Goal: Task Accomplishment & Management: Complete application form

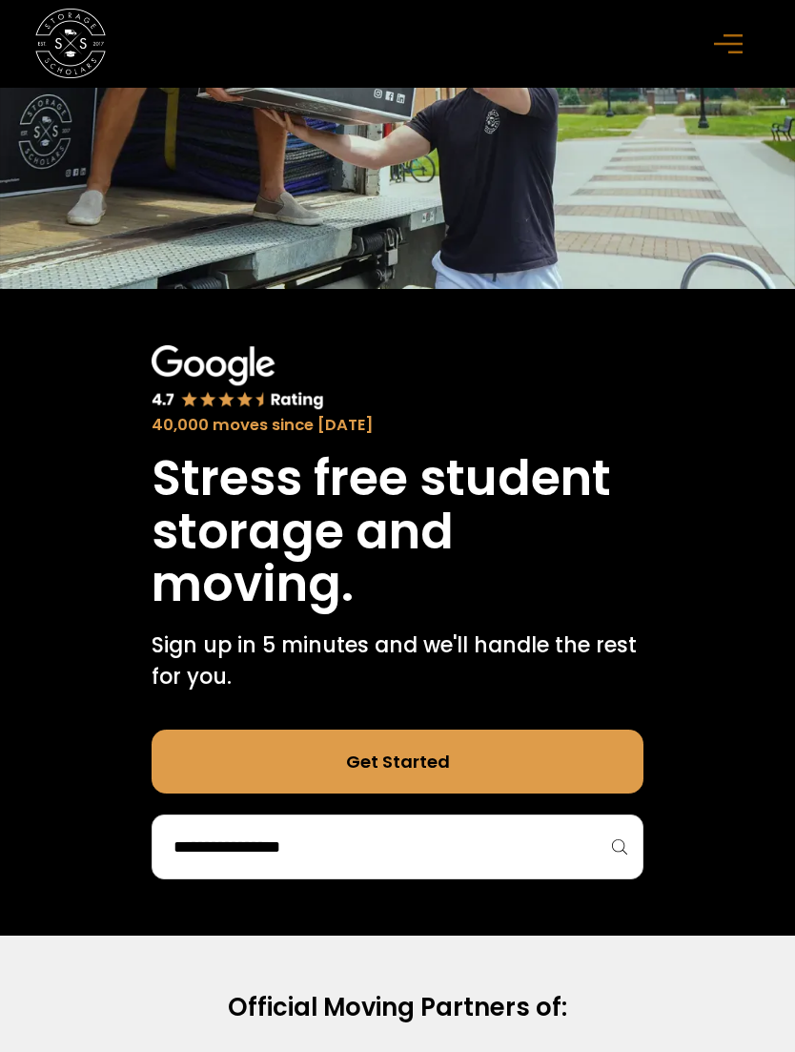
scroll to position [379, 0]
click at [736, 60] on div "menu" at bounding box center [731, 44] width 35 height 35
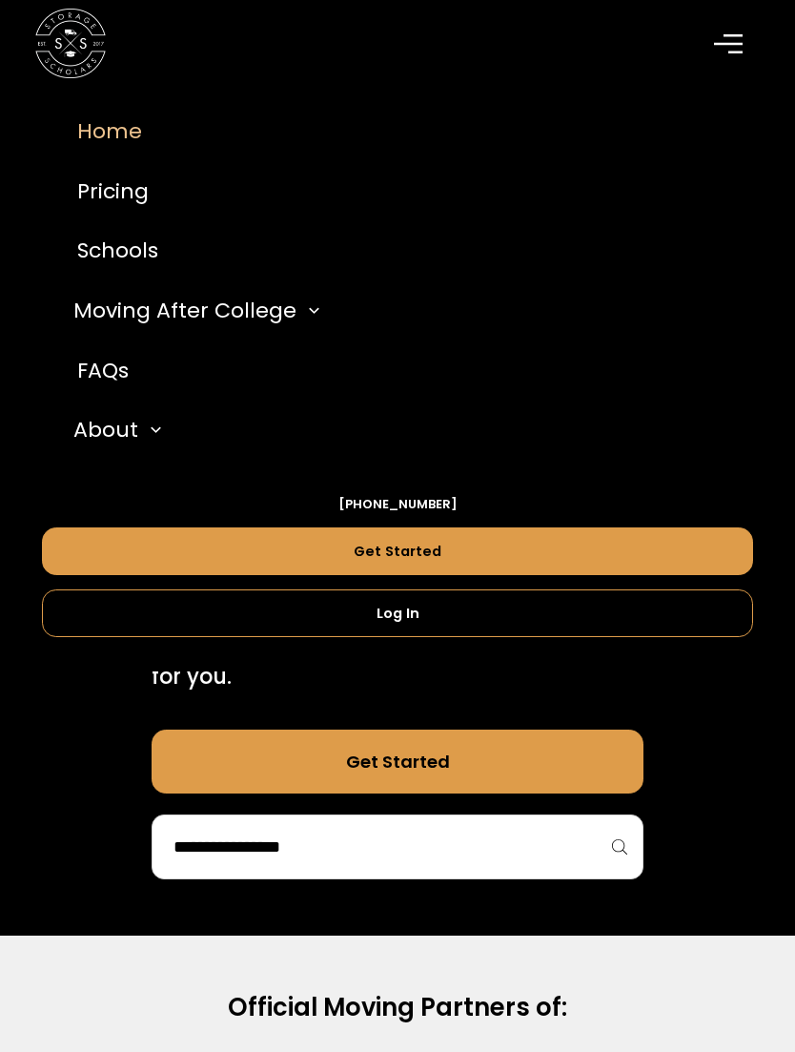
click at [721, 17] on div "menu" at bounding box center [732, 44] width 56 height 56
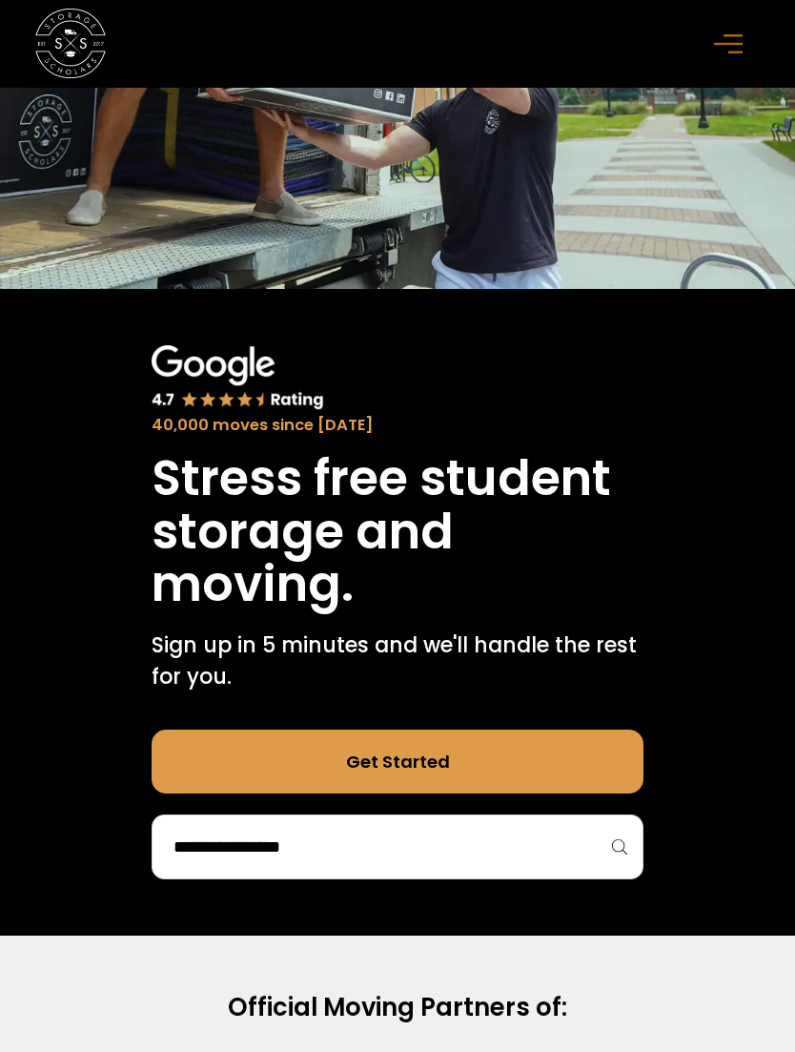
click at [772, 17] on div "Home Pricing Schools Moving After College Apartment Moving Local Moving Residen…" at bounding box center [397, 44] width 795 height 88
click at [742, 32] on div "menu" at bounding box center [731, 44] width 35 height 35
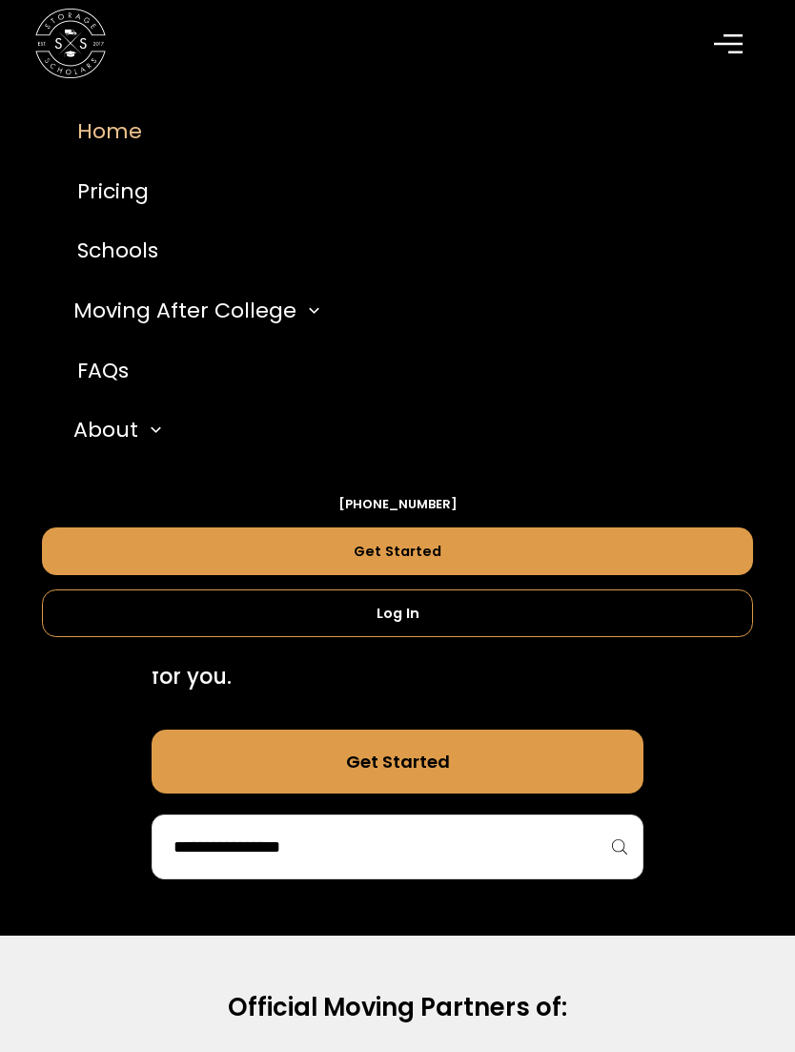
click at [270, 314] on div "Moving After College" at bounding box center [184, 310] width 223 height 31
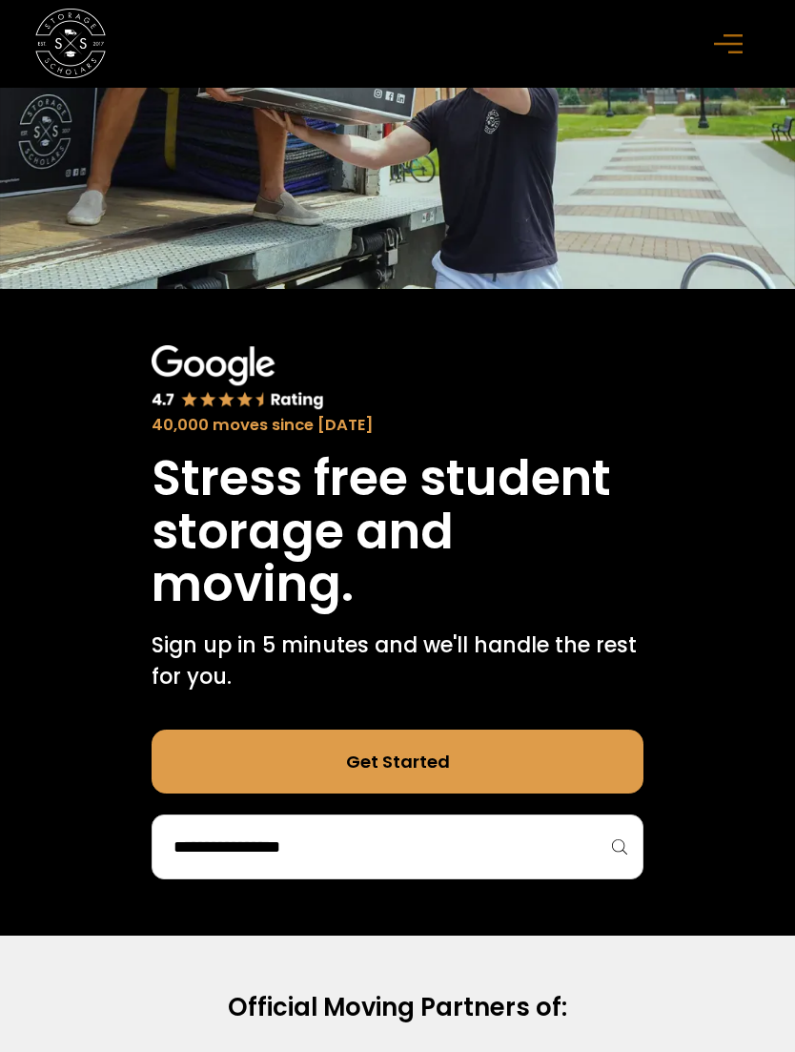
click at [505, 845] on input "search" at bounding box center [398, 847] width 452 height 32
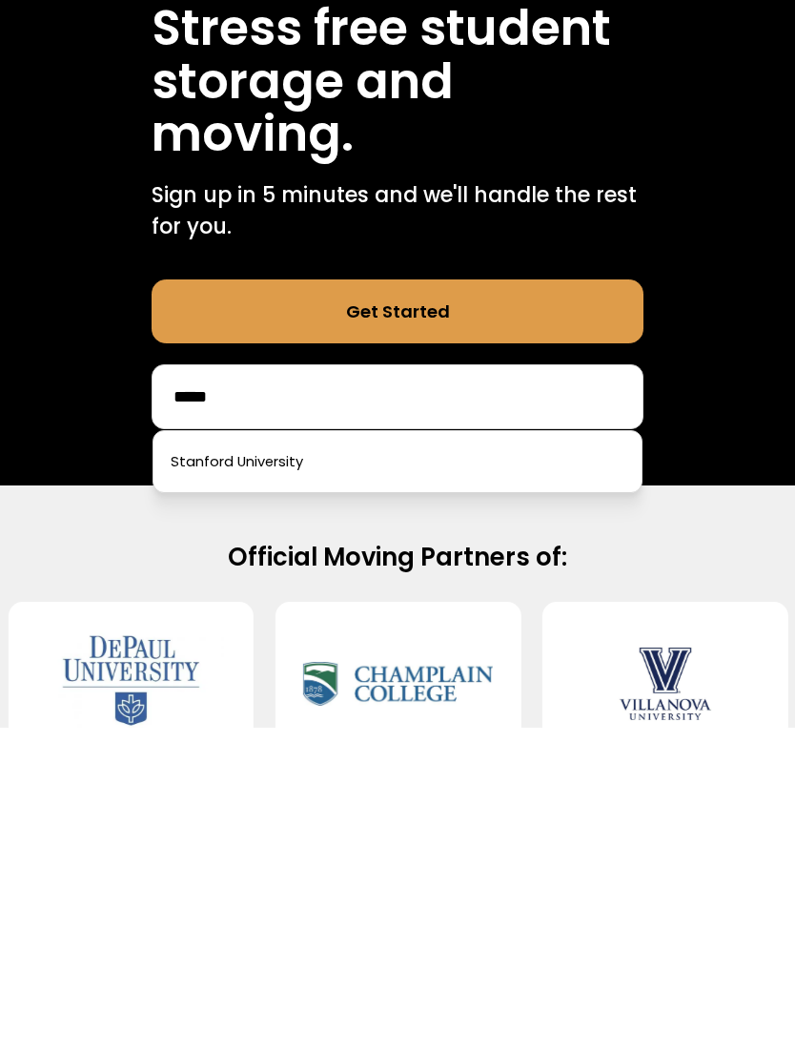
type input "*****"
click at [427, 765] on link at bounding box center [397, 786] width 473 height 42
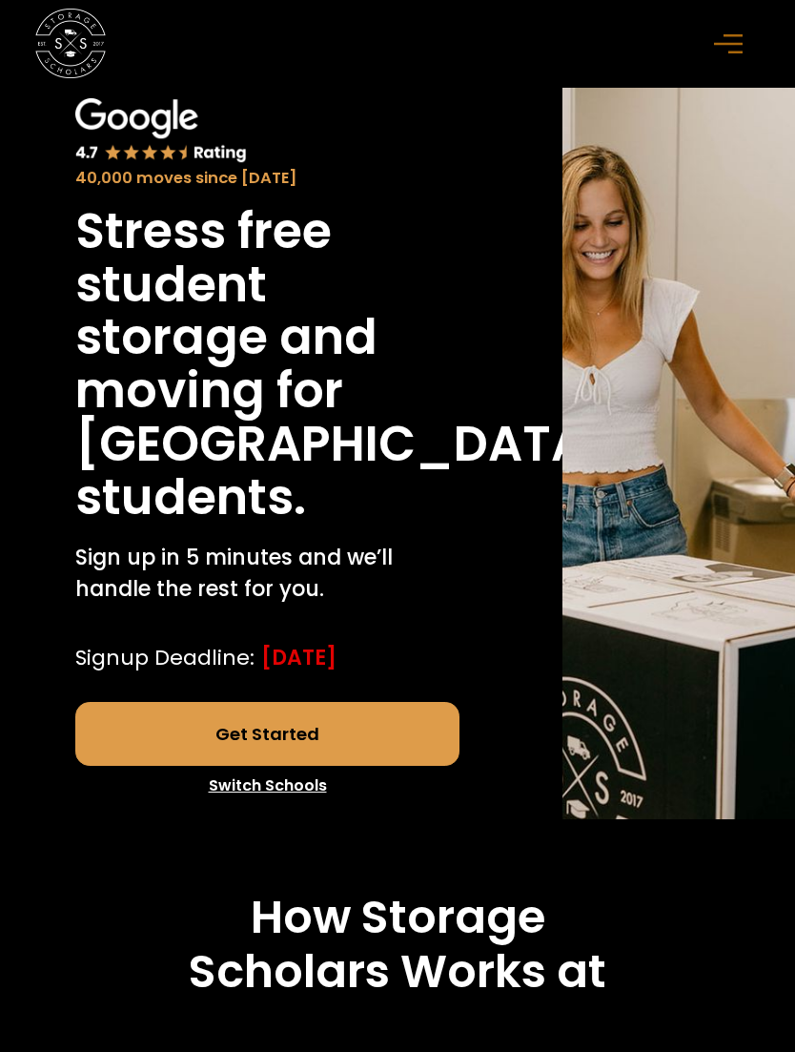
scroll to position [79, 0]
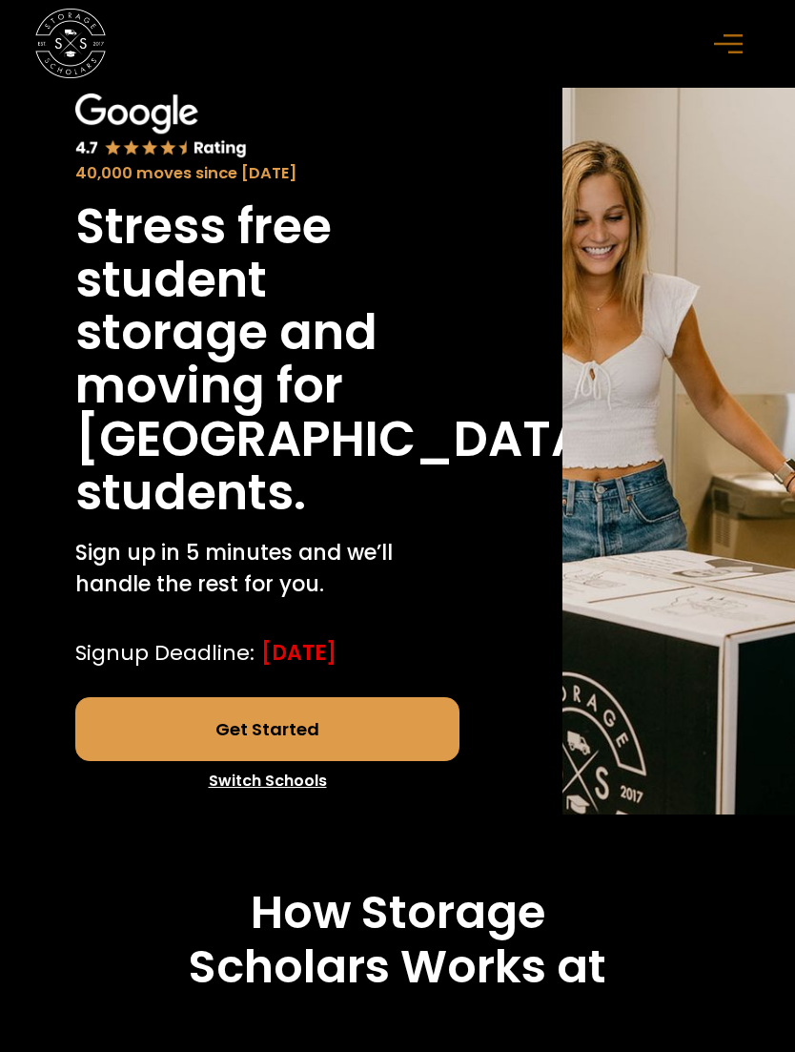
click at [275, 760] on link "Get Started" at bounding box center [267, 728] width 385 height 63
